Goal: Task Accomplishment & Management: Use online tool/utility

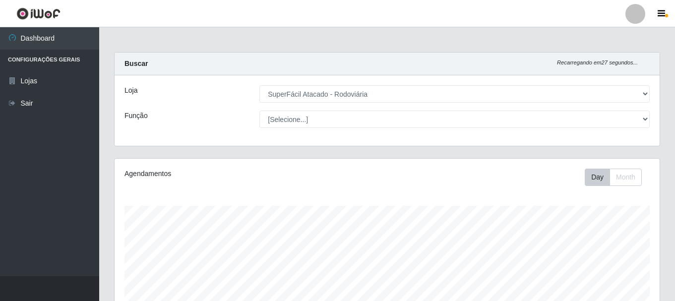
select select "400"
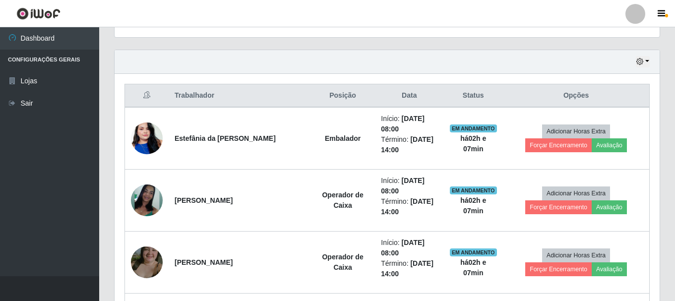
scroll to position [181, 0]
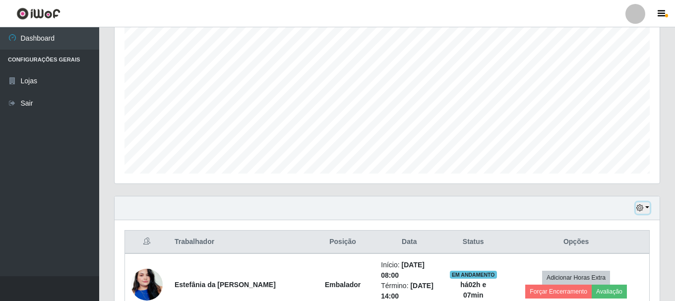
click at [647, 206] on button "button" at bounding box center [643, 207] width 14 height 11
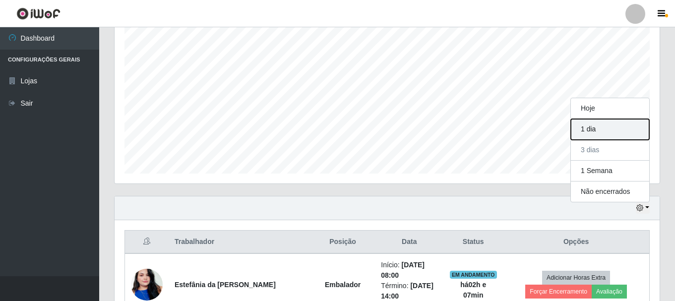
click at [595, 129] on button "1 dia" at bounding box center [610, 129] width 78 height 21
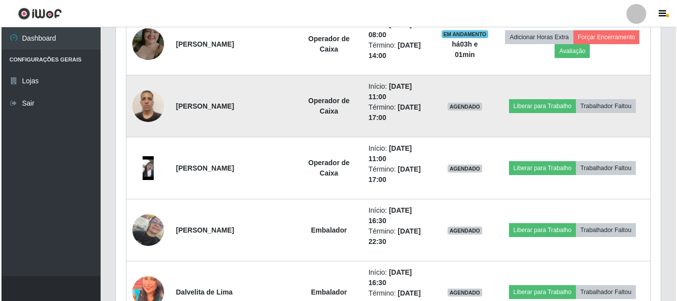
scroll to position [528, 0]
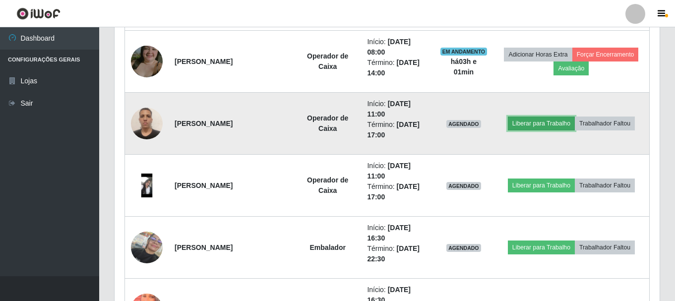
click at [550, 123] on button "Liberar para Trabalho" at bounding box center [541, 124] width 67 height 14
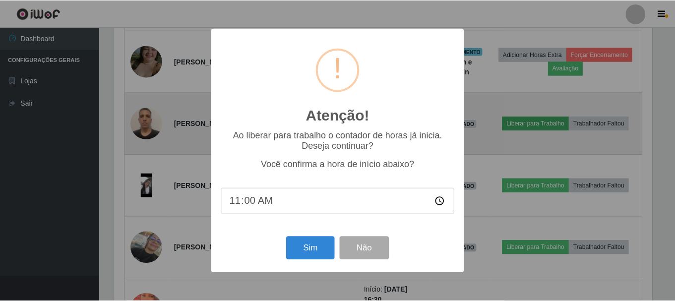
scroll to position [206, 540]
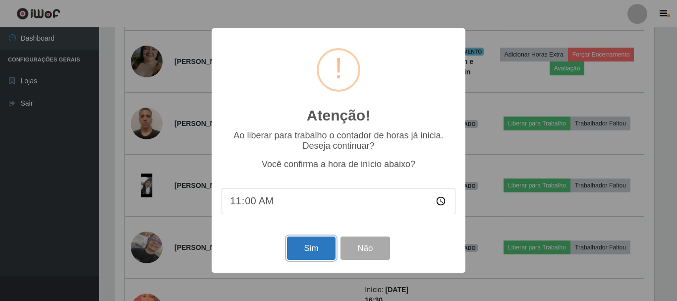
click at [310, 254] on button "Sim" at bounding box center [311, 248] width 48 height 23
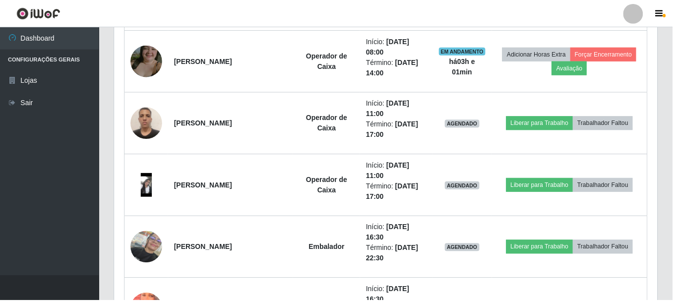
scroll to position [181, 0]
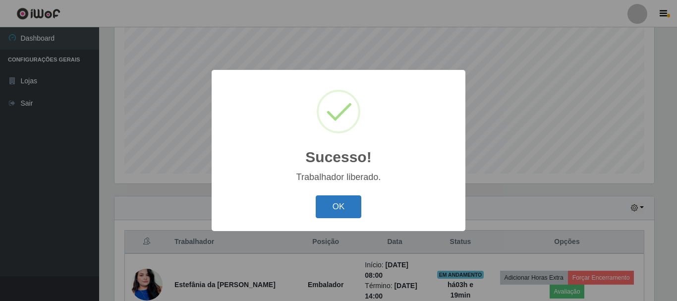
click at [329, 215] on button "OK" at bounding box center [339, 206] width 46 height 23
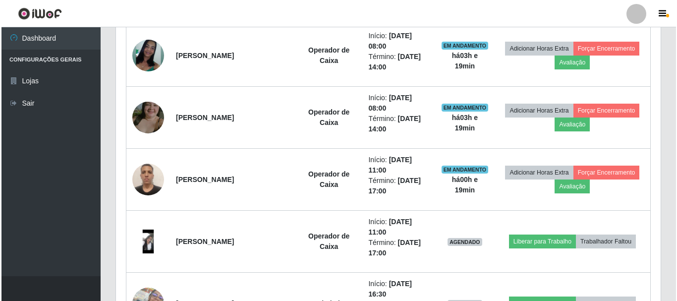
scroll to position [479, 0]
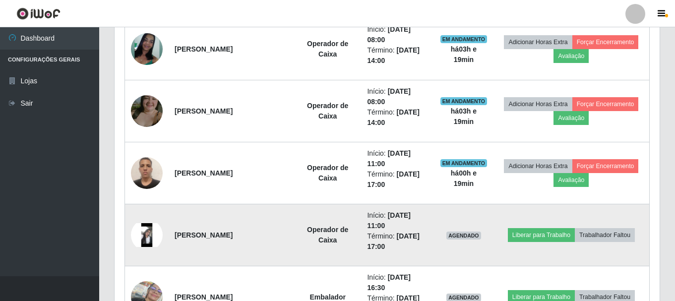
click at [146, 233] on img at bounding box center [147, 235] width 32 height 24
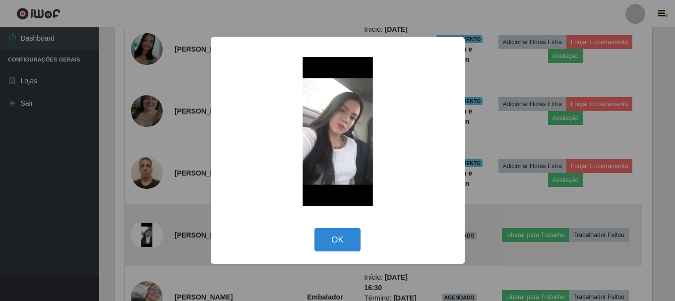
scroll to position [206, 540]
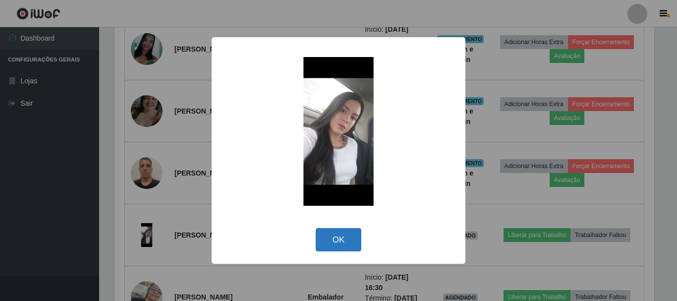
click at [355, 235] on button "OK" at bounding box center [339, 239] width 46 height 23
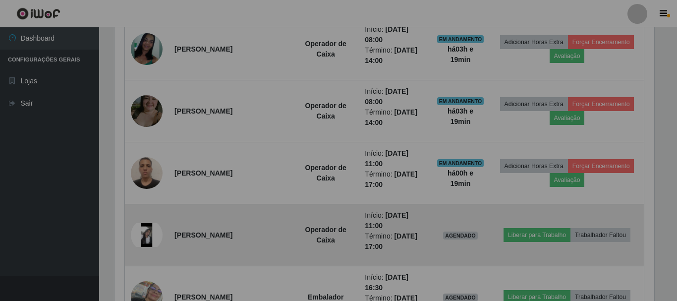
scroll to position [206, 545]
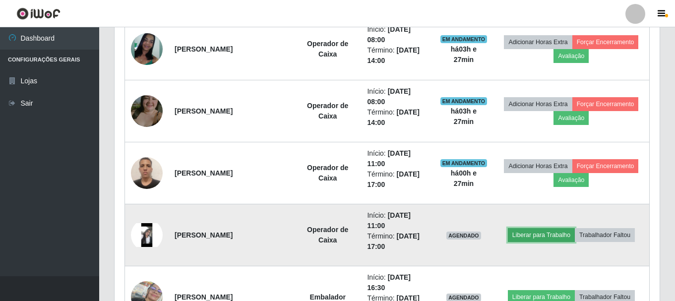
click at [543, 237] on button "Liberar para Trabalho" at bounding box center [541, 235] width 67 height 14
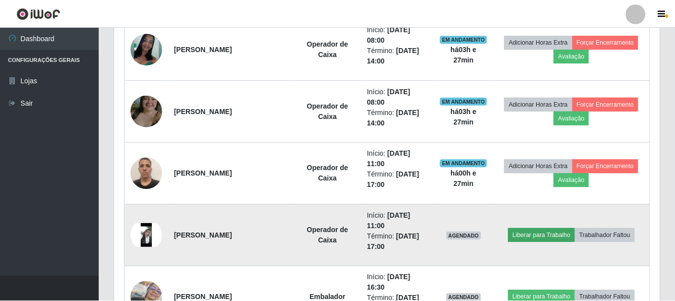
scroll to position [206, 540]
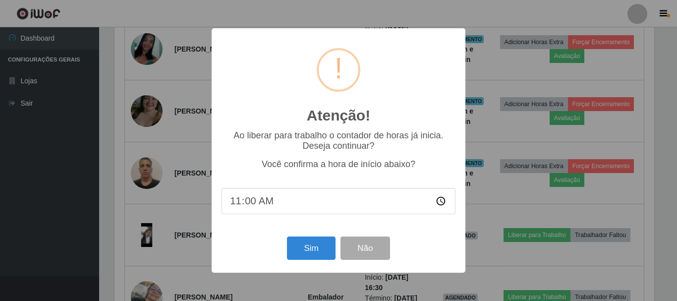
click at [323, 203] on input "11:00" at bounding box center [339, 201] width 234 height 26
click at [286, 202] on input "11:00" at bounding box center [339, 201] width 234 height 26
click at [253, 207] on input "11:00" at bounding box center [339, 201] width 234 height 26
type input "11:25"
click at [307, 252] on button "Sim" at bounding box center [311, 248] width 48 height 23
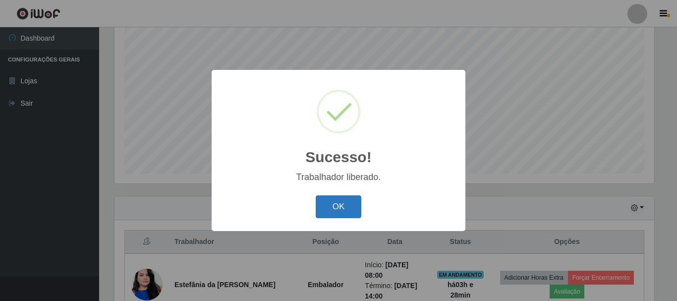
click at [338, 205] on button "OK" at bounding box center [339, 206] width 46 height 23
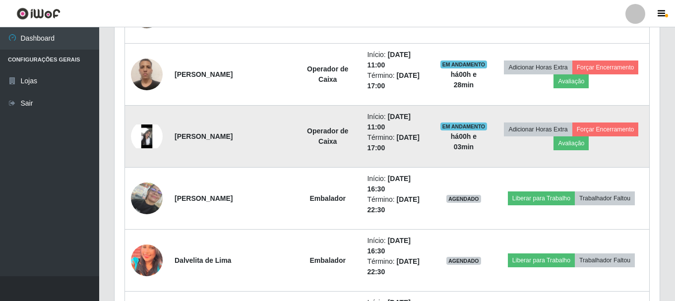
scroll to position [578, 0]
